Goal: Find specific page/section

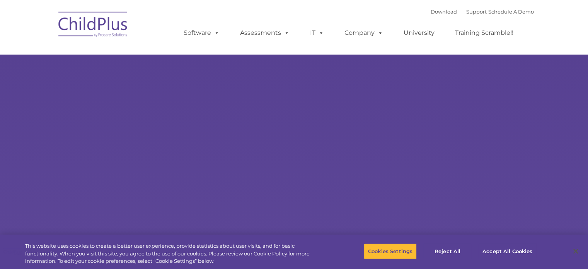
select select "MEDIUM"
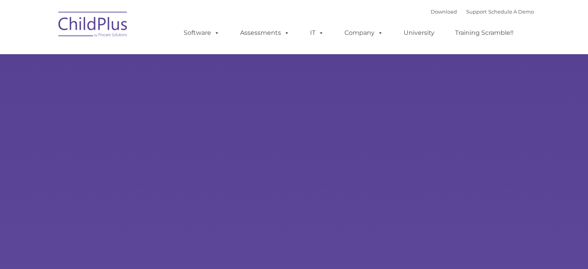
type input ""
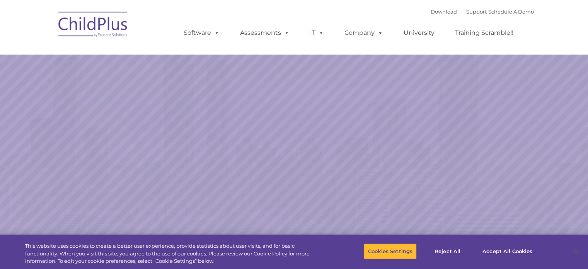
select select "MEDIUM"
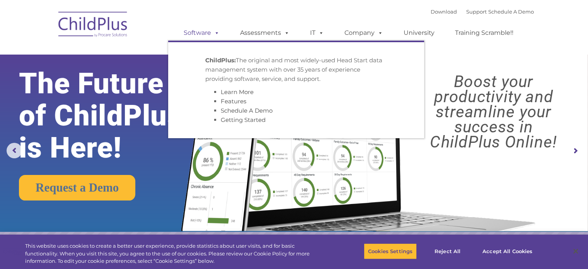
click at [215, 31] on span at bounding box center [215, 32] width 9 height 7
